Goal: Find contact information: Find contact information

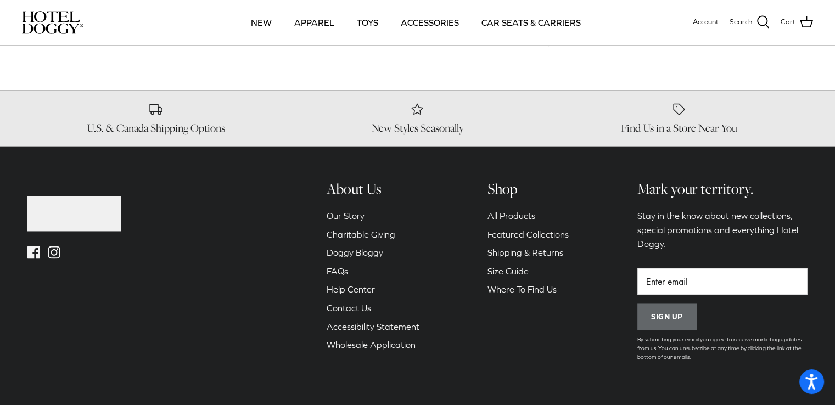
scroll to position [1699, 0]
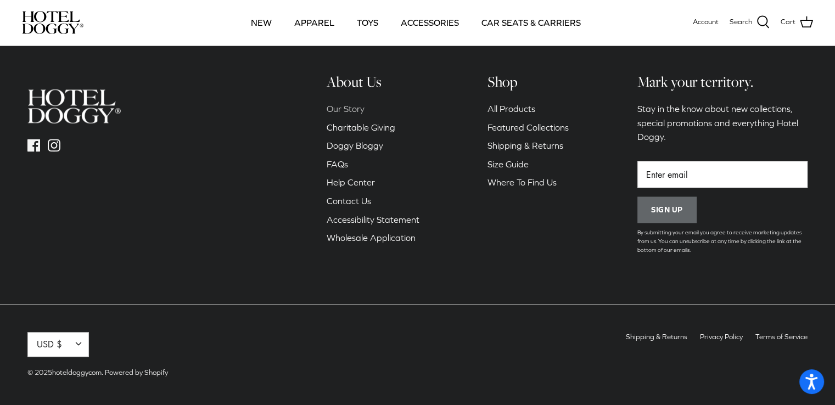
click at [346, 110] on link "Our Story" at bounding box center [346, 109] width 38 height 10
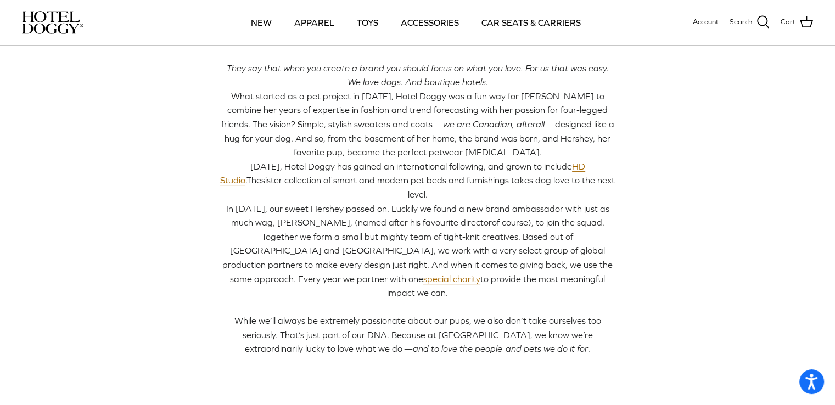
scroll to position [220, 0]
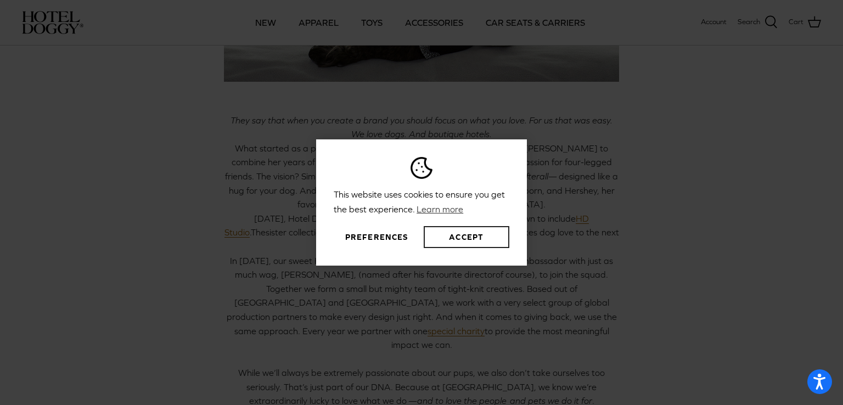
click at [452, 240] on button "Accept" at bounding box center [467, 237] width 86 height 22
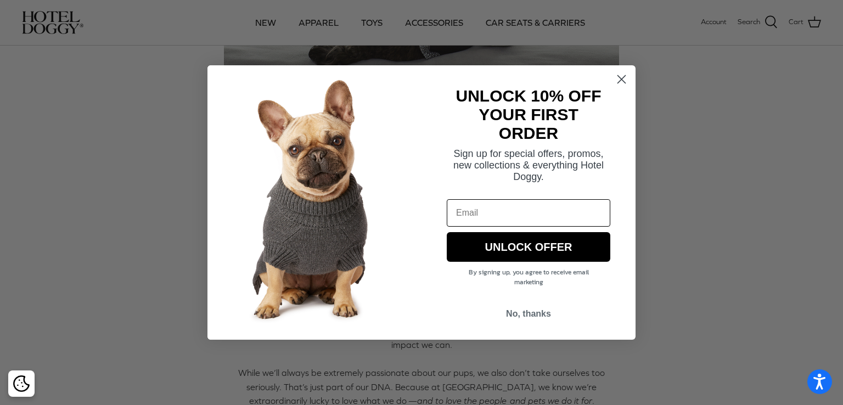
click at [624, 85] on circle "Close dialog" at bounding box center [622, 79] width 18 height 18
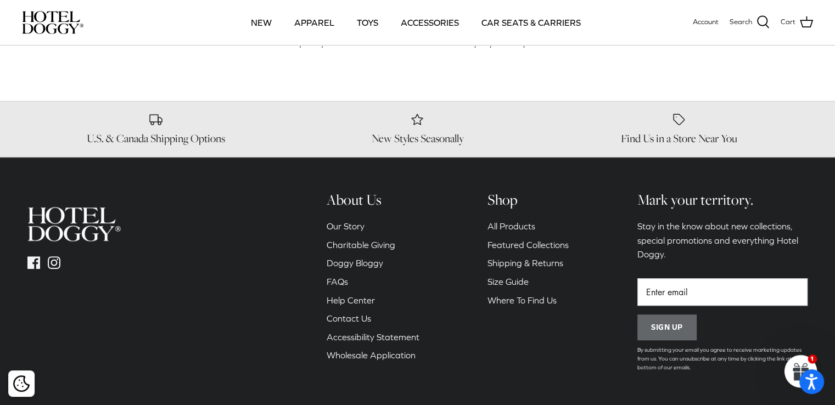
scroll to position [666, 0]
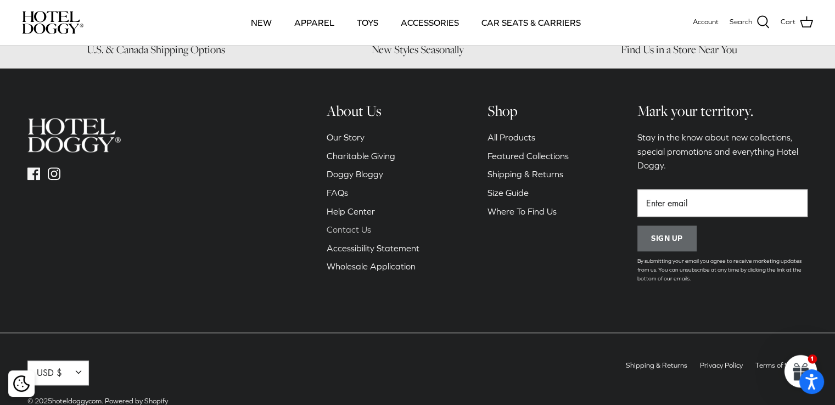
click at [355, 225] on link "Contact Us" at bounding box center [349, 230] width 44 height 10
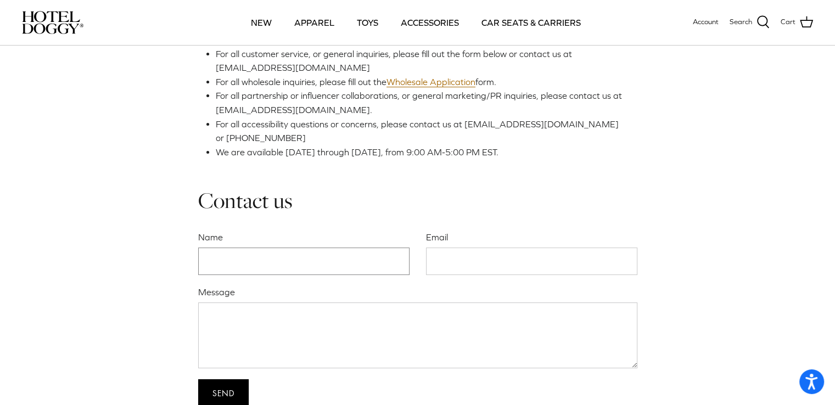
scroll to position [274, 0]
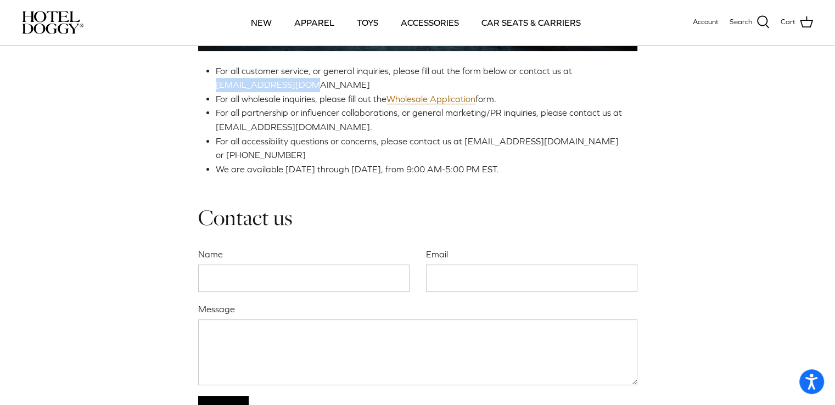
drag, startPoint x: 305, startPoint y: 84, endPoint x: 214, endPoint y: 86, distance: 91.1
copy span "woof@hoteldoggy.com"
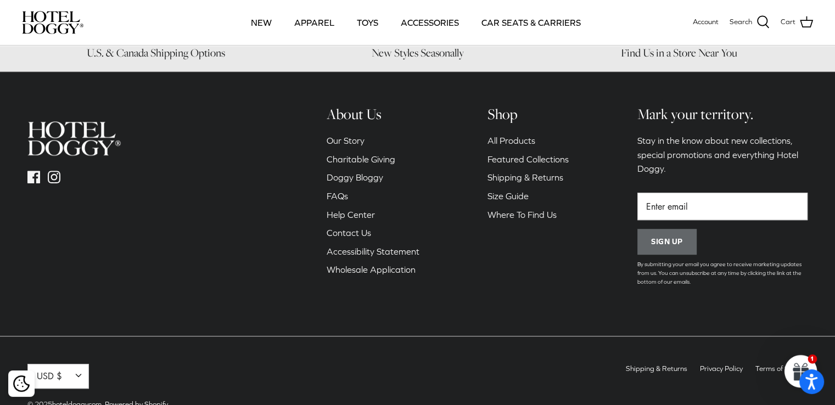
scroll to position [741, 0]
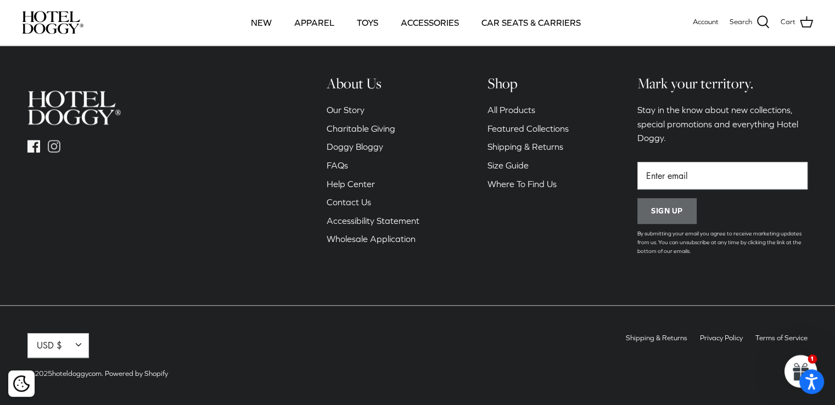
click at [53, 149] on icon "Instagram" at bounding box center [54, 146] width 13 height 13
